Goal: Check status: Check status

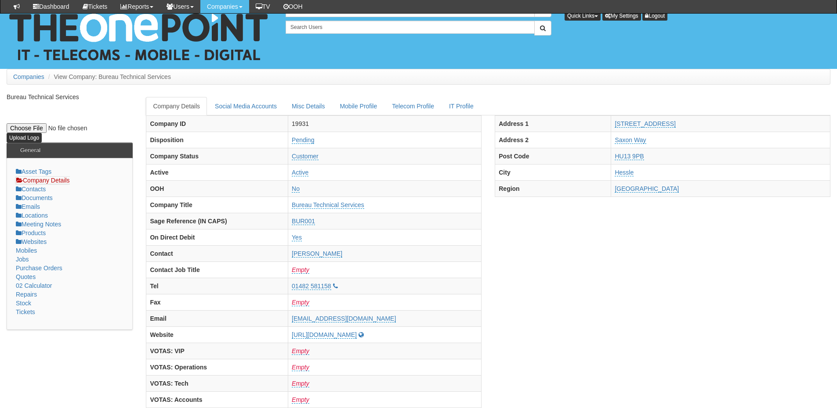
scroll to position [519, 0]
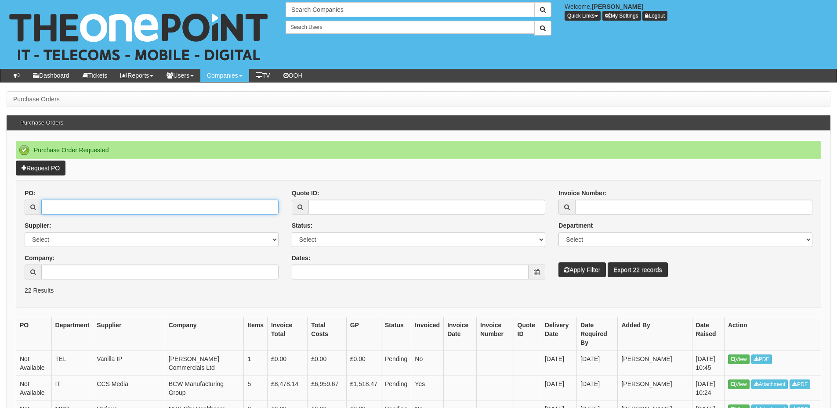
click at [112, 210] on input "PO:" at bounding box center [159, 207] width 237 height 15
paste input "17775"
type input "17775"
click at [574, 270] on button "Apply Filter" at bounding box center [581, 270] width 47 height 15
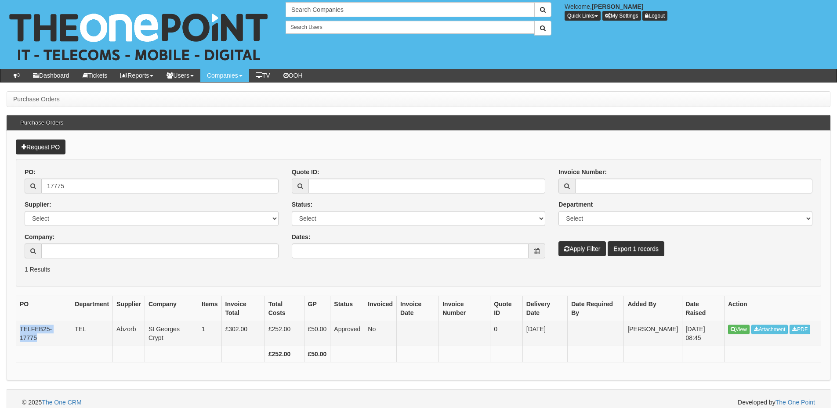
drag, startPoint x: 20, startPoint y: 330, endPoint x: 40, endPoint y: 338, distance: 21.3
click at [40, 338] on td "TELFEB25-17775" at bounding box center [43, 333] width 55 height 25
copy td "TELFEB25-17775"
